Goal: Task Accomplishment & Management: Manage account settings

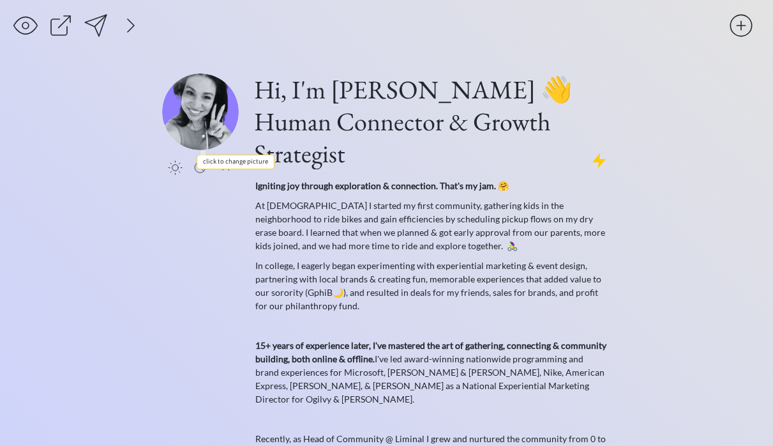
click at [197, 129] on input "file" at bounding box center [200, 111] width 77 height 77
type input "C:\fakepath\Screenshot 2025-09-16 at 1.07.06 PM.png"
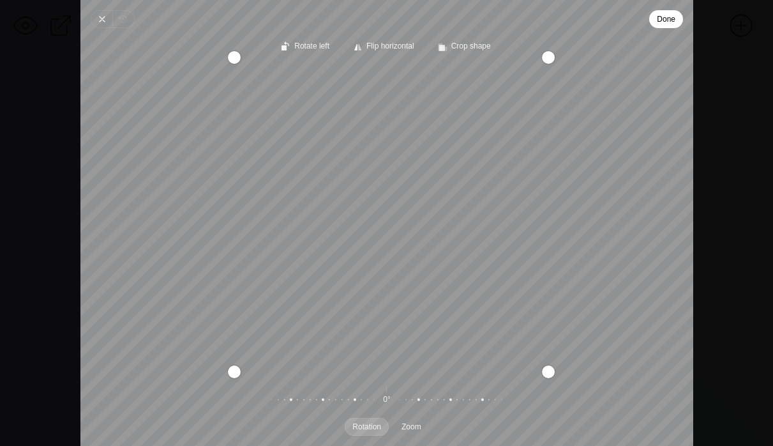
drag, startPoint x: 540, startPoint y: 68, endPoint x: 708, endPoint y: -79, distance: 223.2
click at [708, 0] on html "Close Revert Done Rotate left Flip horizontal Crop shape Recenter Rotation Zoom…" at bounding box center [386, 223] width 773 height 446
drag, startPoint x: 457, startPoint y: 224, endPoint x: 452, endPoint y: 259, distance: 35.4
click at [452, 259] on div "Recenter" at bounding box center [387, 218] width 593 height 305
click at [671, 19] on span "Done" at bounding box center [666, 18] width 19 height 15
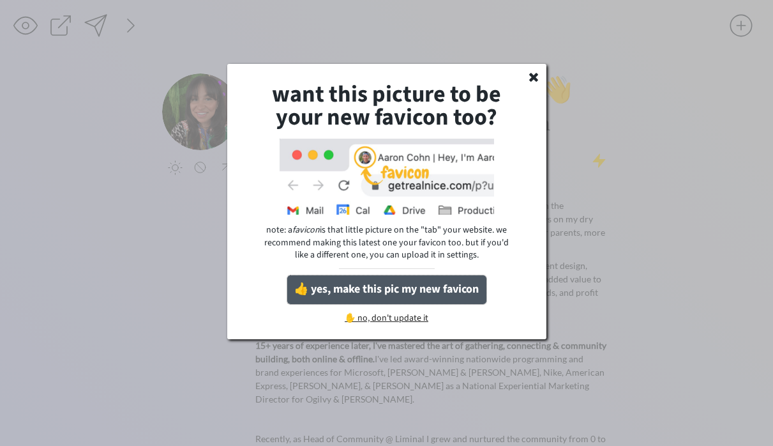
click at [379, 296] on button "👍 yes, make this pic my new favicon" at bounding box center [386, 289] width 199 height 29
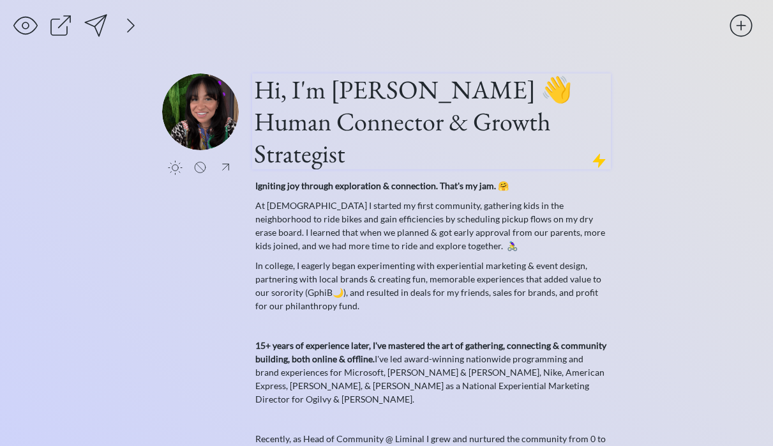
click at [349, 151] on h1 "Hi, I'm Holly Cocozza 👋 Human Connector & Growth Strategist" at bounding box center [431, 121] width 355 height 96
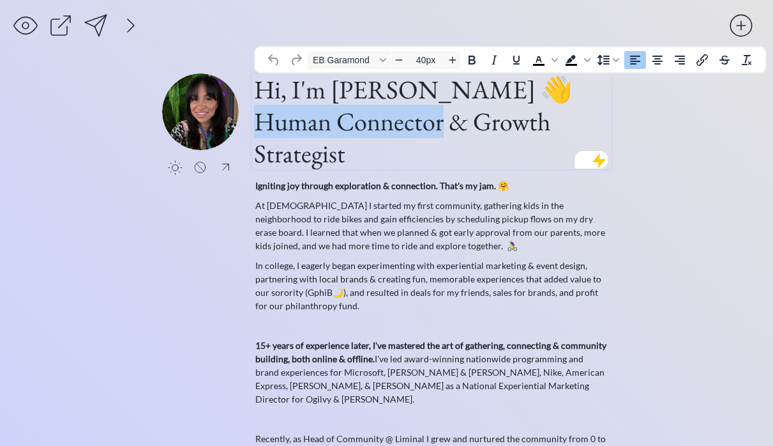
drag, startPoint x: 443, startPoint y: 124, endPoint x: 256, endPoint y: 129, distance: 186.6
click at [256, 129] on h1 "Hi, I'm Holly Cocozza 👋 Human Connector & Growth Strategist" at bounding box center [431, 121] width 355 height 96
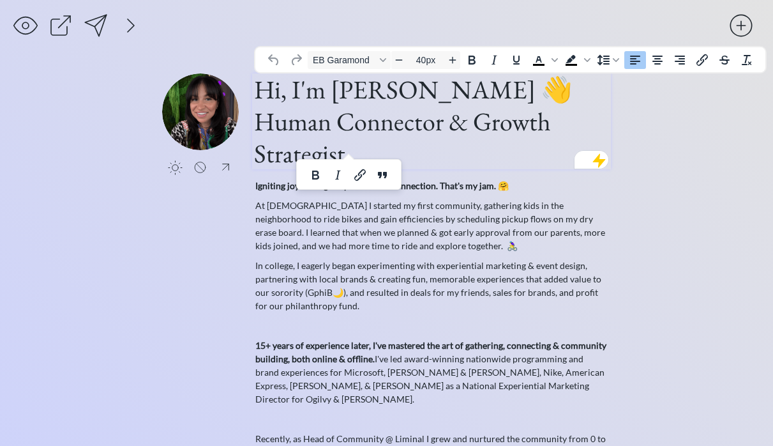
scroll to position [1, 0]
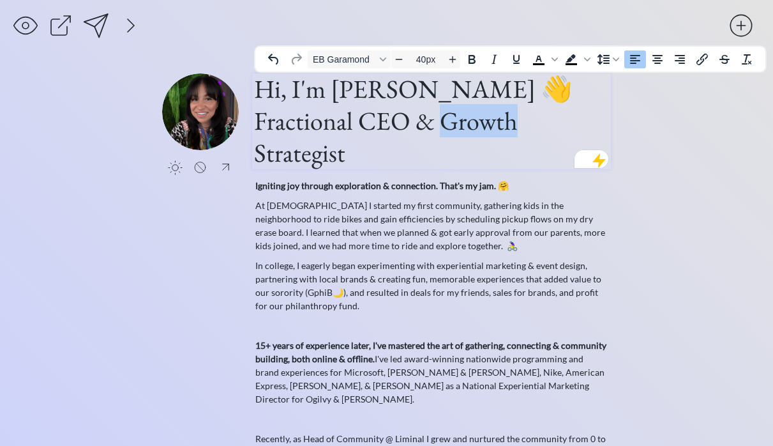
drag, startPoint x: 443, startPoint y: 122, endPoint x: 518, endPoint y: 126, distance: 75.5
click at [518, 126] on h1 "Hi, I'm Holly Cocozza 👋 Fractional CEO & Growth Strategist" at bounding box center [431, 121] width 355 height 96
click at [502, 227] on p "At 8 years old I started my first community, gathering kids in the neighborhood…" at bounding box center [431, 226] width 353 height 54
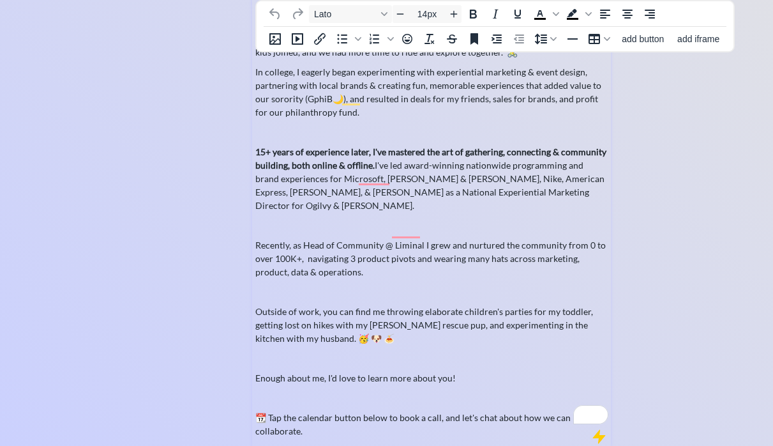
scroll to position [240, 0]
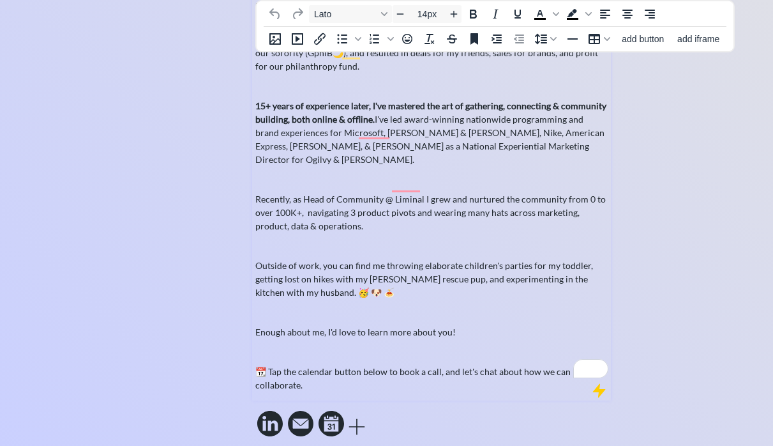
click at [300, 279] on p "Outside of work, you can find me throwing elaborate children's parties for my t…" at bounding box center [431, 279] width 353 height 40
drag, startPoint x: 301, startPoint y: 280, endPoint x: 247, endPoint y: 282, distance: 53.7
click at [247, 282] on div "click to upload a picture Hi, I'm Holly Cocozza 👋 Fractional CEO & Community St…" at bounding box center [386, 137] width 449 height 606
click at [679, 300] on div "saving... click to upload a picture Hi, I'm Holly Cocozza 👋 Fractional CEO & Co…" at bounding box center [386, 109] width 773 height 699
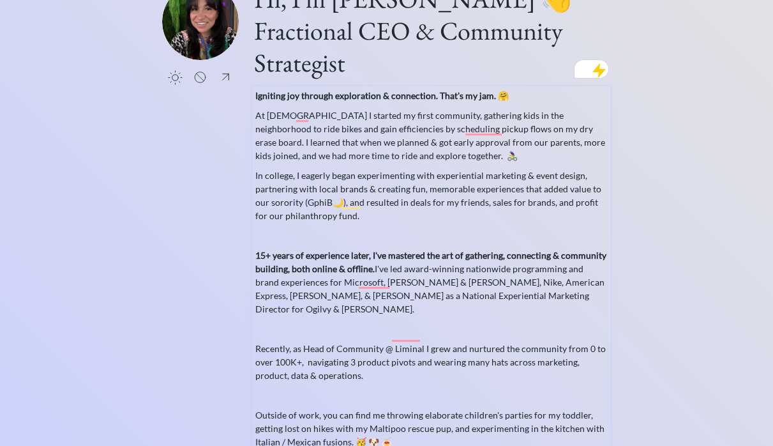
scroll to position [0, 0]
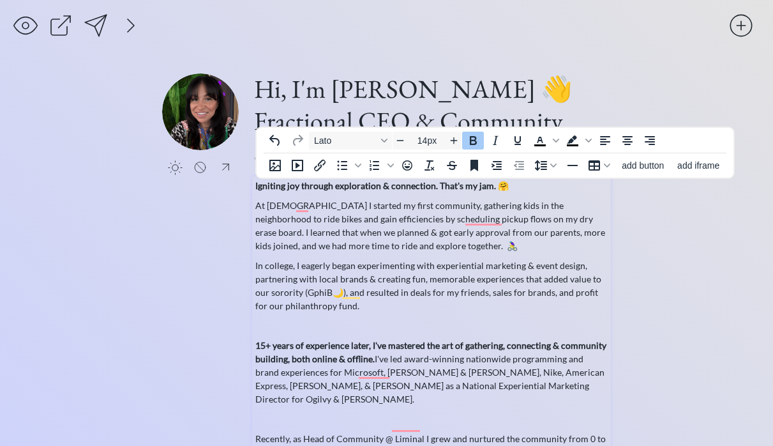
click at [347, 190] on strong "Igniting joy through exploration & connection. That's my jam. 🤗" at bounding box center [382, 185] width 254 height 11
drag, startPoint x: 386, startPoint y: 187, endPoint x: 335, endPoint y: 188, distance: 51.8
click at [335, 188] on strong "Igniting joy through exploration & connection. That's my jam. 🤗" at bounding box center [382, 185] width 254 height 11
click at [478, 187] on p "Igniting joy through connection. That's my jam. 🤗" at bounding box center [431, 185] width 353 height 13
click at [424, 250] on p "At 8 years old I started my first community, gathering kids in the neighborhood…" at bounding box center [431, 226] width 353 height 54
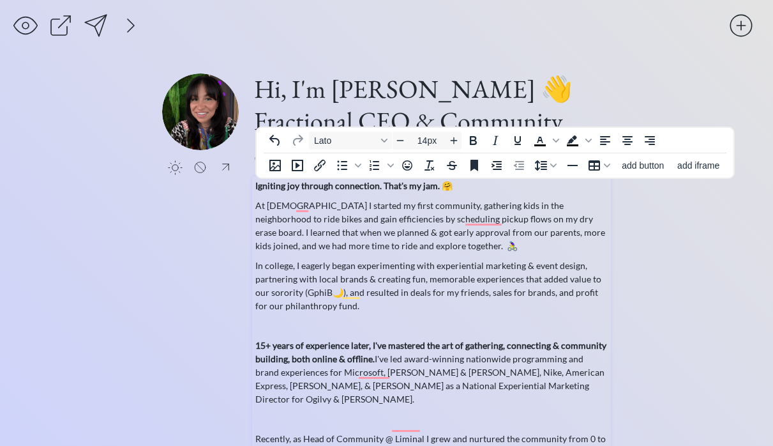
click at [335, 220] on p "At 8 years old I started my first community, gathering kids in the neighborhood…" at bounding box center [431, 226] width 353 height 54
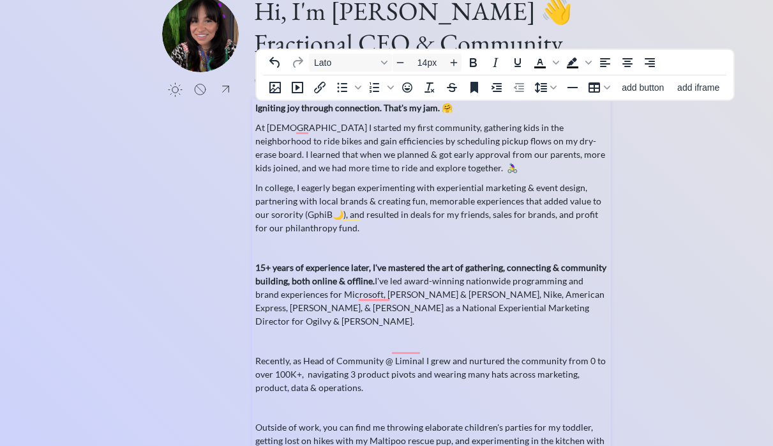
scroll to position [80, 0]
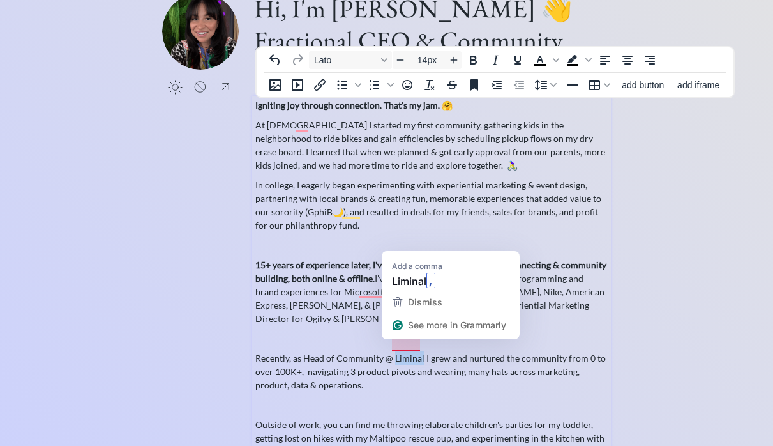
drag, startPoint x: 421, startPoint y: 348, endPoint x: 393, endPoint y: 350, distance: 28.2
click at [393, 351] on p "Recently, as Head of Community @ Liminal I grew and nurtured the community from…" at bounding box center [431, 371] width 353 height 40
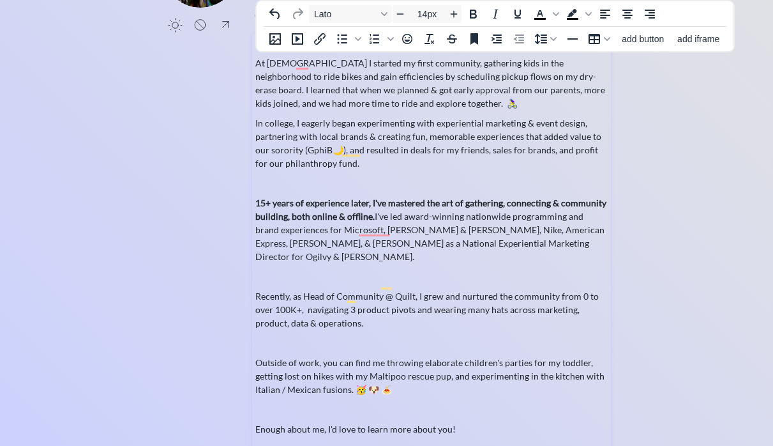
scroll to position [146, 0]
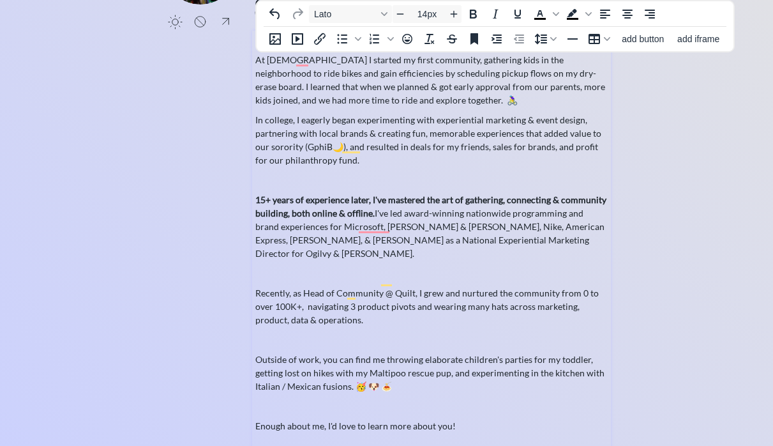
click at [307, 333] on div "Igniting joy through connection. That's my jam. 🤗 At 8 years old I started my f…" at bounding box center [431, 259] width 353 height 452
click at [344, 304] on p "Recently, as Head of Community @ Quilt, I grew and nurtured the community from …" at bounding box center [431, 306] width 353 height 40
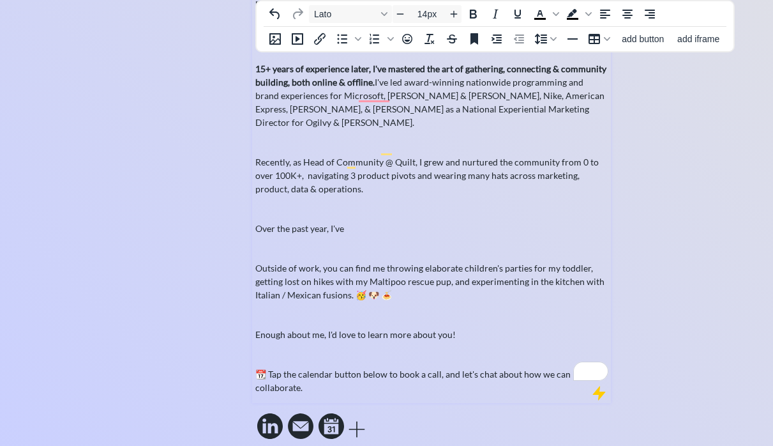
scroll to position [278, 0]
drag, startPoint x: 310, startPoint y: 374, endPoint x: 254, endPoint y: 379, distance: 57.1
click at [253, 379] on div "Igniting joy through connection. That's my jam. 🤗 At 8 years old I started my f…" at bounding box center [431, 149] width 359 height 503
click at [490, 326] on p "Enough about me, I'd love to learn more about you!" at bounding box center [431, 332] width 353 height 13
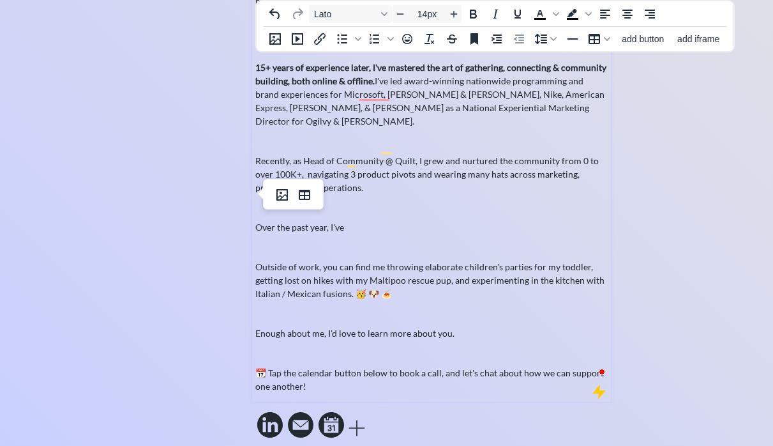
click at [335, 201] on p "To enrich screen reader interactions, please activate Accessibility in Grammarl…" at bounding box center [431, 207] width 353 height 13
click at [327, 241] on div "Igniting joy through connection. That's my jam. 🤗 At 8 years old I started my f…" at bounding box center [431, 147] width 353 height 492
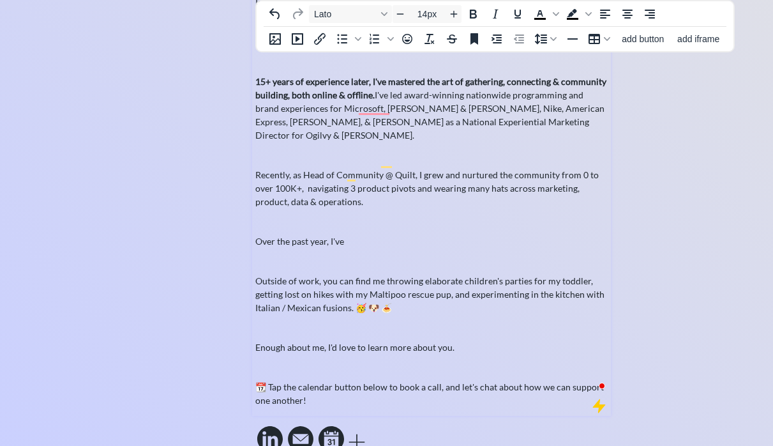
scroll to position [273, 0]
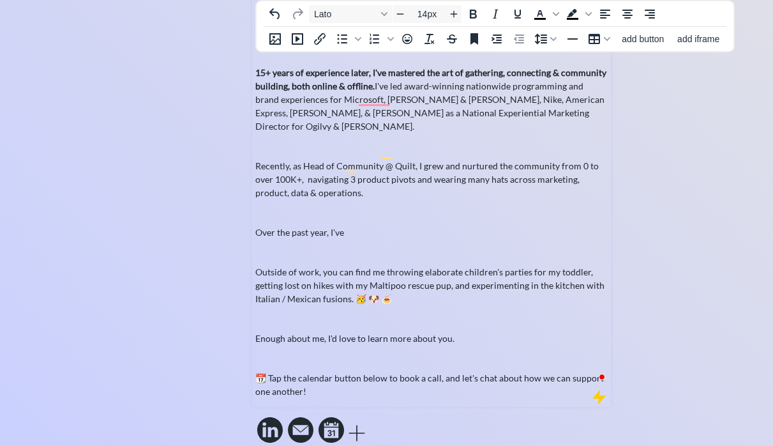
click at [372, 225] on p "Over the past year, I've" at bounding box center [431, 231] width 353 height 13
click at [406, 225] on p "Over the past year, I've" at bounding box center [431, 231] width 353 height 13
click at [342, 227] on div "Igniting joy through connection. That's my jam. 🤗 At 8 years old I started my f…" at bounding box center [431, 152] width 353 height 492
click at [352, 225] on p "I've" at bounding box center [431, 231] width 353 height 13
drag, startPoint x: 316, startPoint y: 224, endPoint x: 248, endPoint y: 223, distance: 67.7
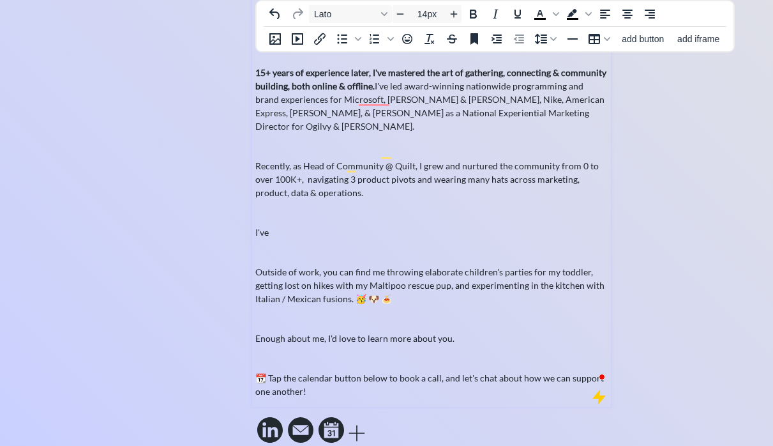
click at [248, 223] on div "click to upload a picture Hi, I'm Holly Cocozza 👋 Fractional CEO & Community St…" at bounding box center [386, 124] width 449 height 646
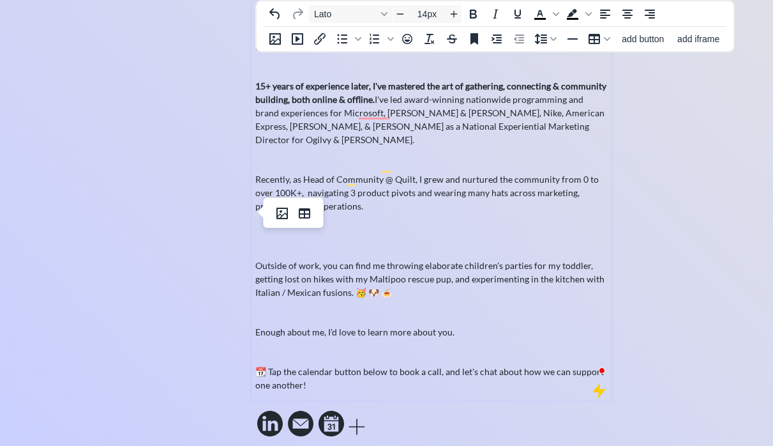
scroll to position [240, 0]
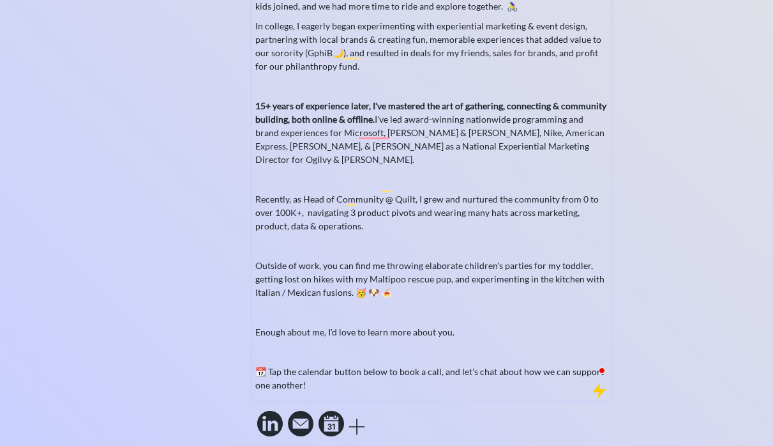
click at [676, 167] on div "saving... click to upload a picture Hi, I'm Holly Cocozza 👋 Fractional CEO & Co…" at bounding box center [386, 109] width 773 height 699
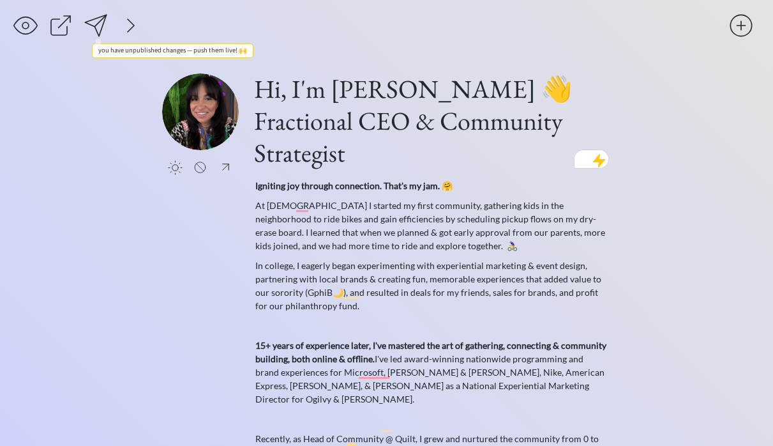
click at [102, 24] on div at bounding box center [96, 26] width 26 height 26
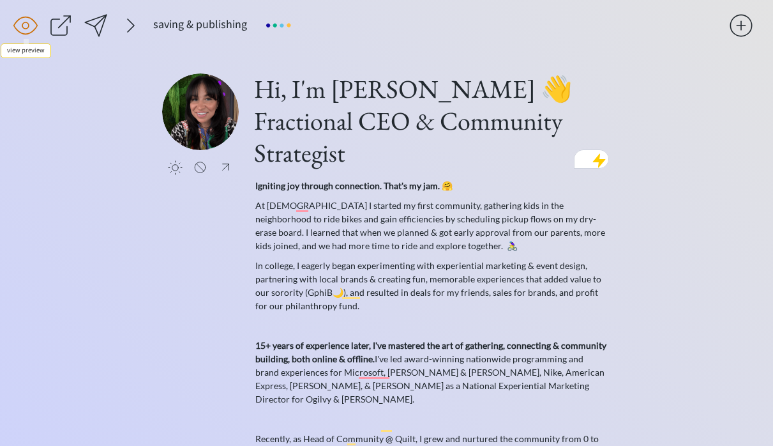
click at [26, 29] on div at bounding box center [26, 26] width 26 height 26
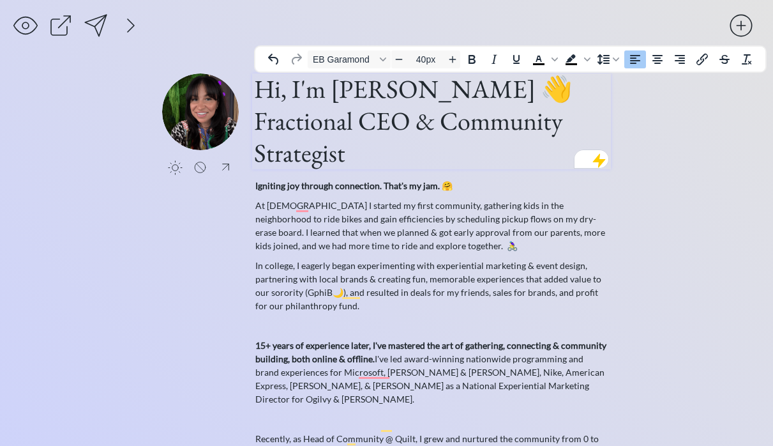
click at [397, 90] on h1 "Hi, I'm Holly Cocozza 👋 Fractional CEO & Community Strategist" at bounding box center [431, 121] width 355 height 96
click at [280, 89] on h1 "Hi, I'm Holly Benavente Cocozza 👋 Fractional CEO & Community Strategist" at bounding box center [431, 121] width 355 height 96
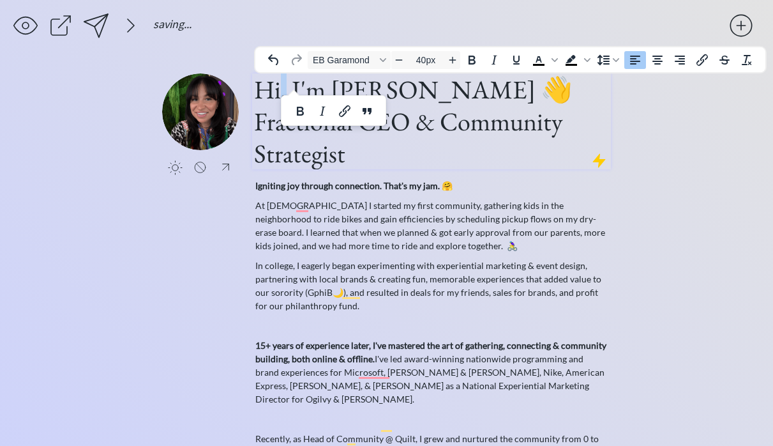
click at [280, 89] on h1 "Hi, I'm Holly Benavente Cocozza 👋 Fractional CEO & Community Strategist" at bounding box center [431, 121] width 355 height 96
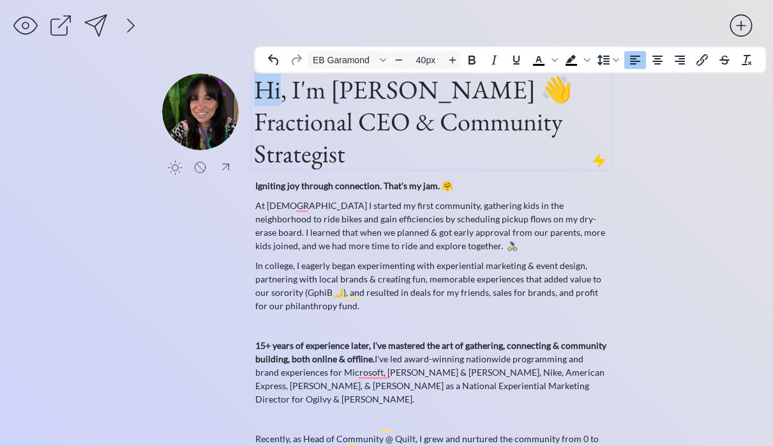
drag, startPoint x: 280, startPoint y: 89, endPoint x: 251, endPoint y: 93, distance: 28.9
click at [251, 93] on div "click to upload a picture Hi, I'm Holly Benavente Cocozza 👋 Fractional CEO & Co…" at bounding box center [386, 376] width 449 height 606
click at [284, 126] on h1 "Hi, I'm Holly Benavente Cocozza 👋 Fractional CEO & Community Strategist" at bounding box center [431, 121] width 355 height 96
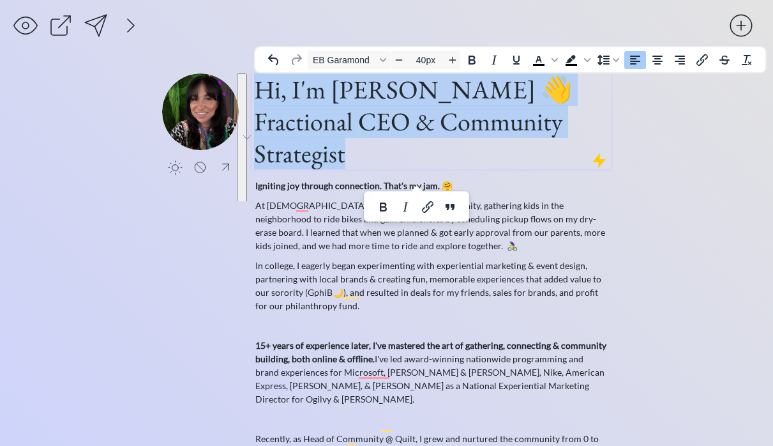
drag, startPoint x: 401, startPoint y: 182, endPoint x: 247, endPoint y: 80, distance: 184.4
click at [247, 80] on div "click to upload a picture Hi, I'm Holly Benavente Cocozza 👋 Fractional CEO & Co…" at bounding box center [386, 376] width 449 height 606
click at [403, 61] on icon "Decrease font size" at bounding box center [399, 60] width 10 height 10
type input "39px"
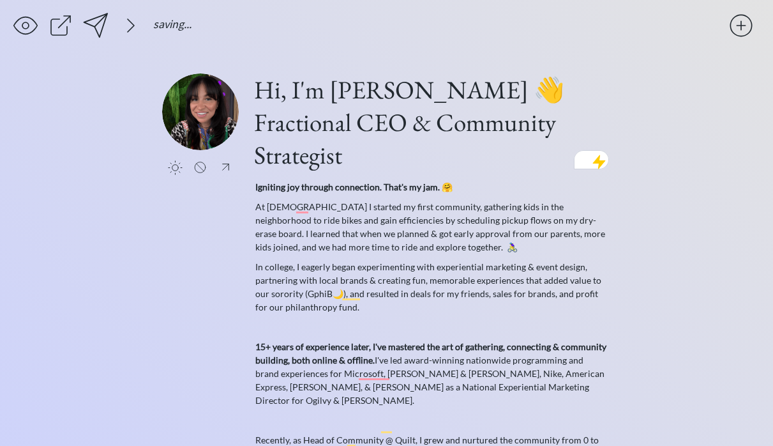
click at [675, 127] on div "saving & publishing saved & published! 👍 saving... click to upload a picture Hi…" at bounding box center [386, 350] width 773 height 700
click at [91, 26] on div at bounding box center [96, 26] width 26 height 26
click at [437, 125] on span "Fractional CEO & Community Strategist" at bounding box center [405, 138] width 302 height 65
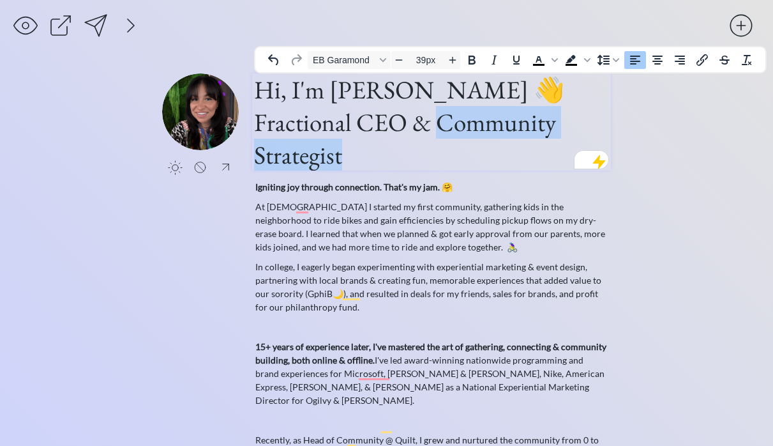
drag, startPoint x: 436, startPoint y: 125, endPoint x: 462, endPoint y: 143, distance: 32.1
click at [462, 143] on h1 "Hi, I'm Holly Benavente Cocozza 👋 Fractional CEO & Community Strategist" at bounding box center [431, 121] width 355 height 97
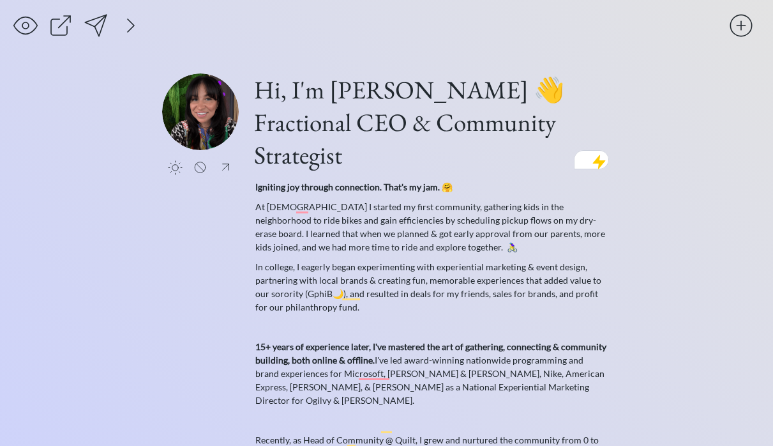
click at [656, 160] on div "saving & publishing saved & published! 👍 saving... click to upload a picture Hi…" at bounding box center [386, 350] width 773 height 700
